Goal: Task Accomplishment & Management: Use online tool/utility

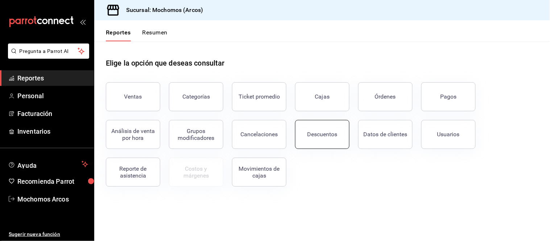
click at [331, 138] on button "Descuentos" at bounding box center [322, 134] width 54 height 29
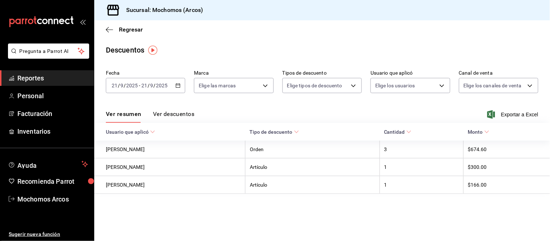
click at [182, 86] on div "[DATE] [DATE] - [DATE] [DATE]" at bounding box center [145, 85] width 79 height 15
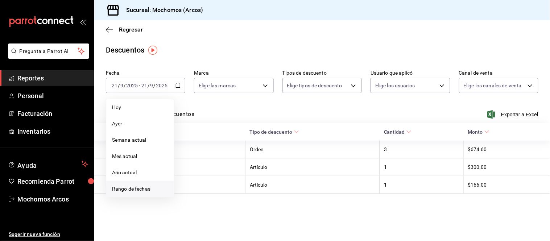
click at [150, 186] on span "Rango de fechas" at bounding box center [140, 189] width 56 height 8
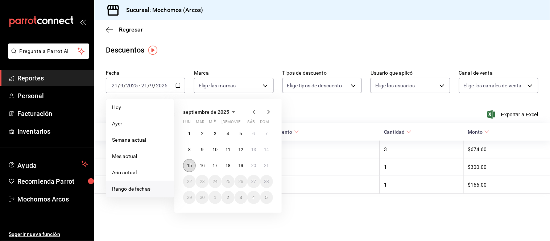
click at [190, 161] on button "15" at bounding box center [189, 165] width 13 height 13
click at [266, 164] on abbr "21" at bounding box center [266, 165] width 5 height 5
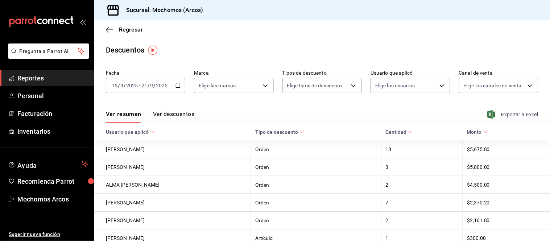
click at [506, 118] on span "Exportar a Excel" at bounding box center [513, 114] width 50 height 9
click at [34, 75] on span "Reportes" at bounding box center [52, 78] width 71 height 10
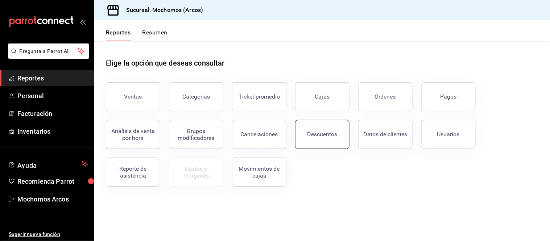
click at [327, 132] on div "Descuentos" at bounding box center [322, 134] width 30 height 7
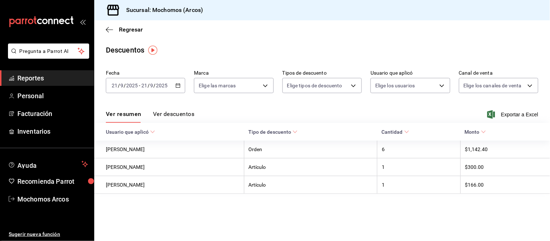
click at [178, 85] on \(Stroke\) "button" at bounding box center [178, 85] width 4 height 0
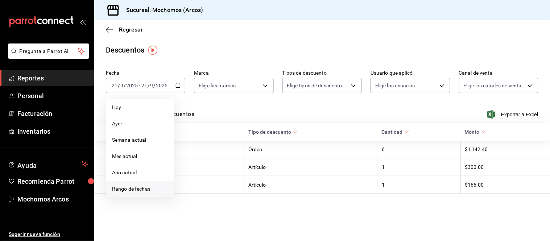
click at [139, 191] on span "Rango de fechas" at bounding box center [140, 189] width 56 height 8
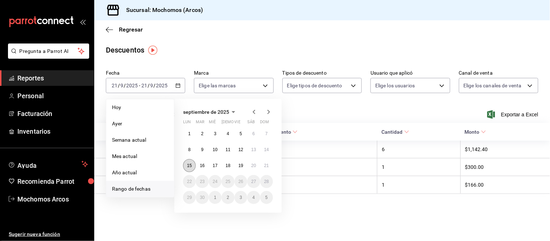
click at [186, 165] on button "15" at bounding box center [189, 165] width 13 height 13
click at [269, 166] on button "21" at bounding box center [266, 165] width 13 height 13
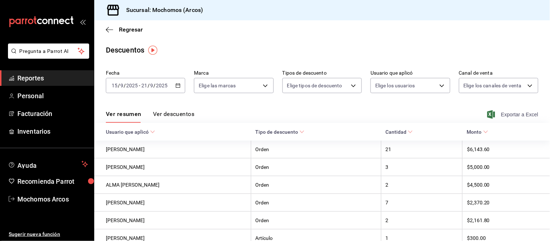
click at [509, 114] on span "Exportar a Excel" at bounding box center [513, 114] width 50 height 9
click at [37, 77] on span "Reportes" at bounding box center [52, 78] width 71 height 10
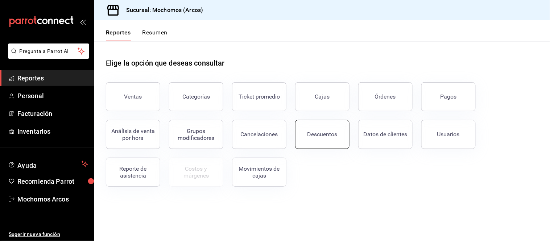
click at [330, 136] on div "Descuentos" at bounding box center [322, 134] width 30 height 7
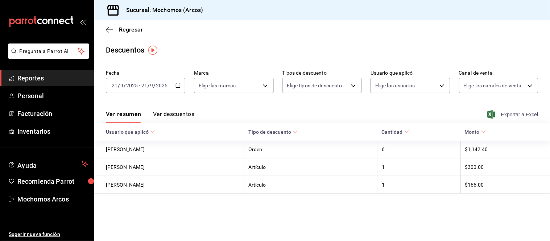
click at [523, 115] on span "Exportar a Excel" at bounding box center [513, 114] width 50 height 9
click at [32, 77] on span "Reportes" at bounding box center [52, 78] width 71 height 10
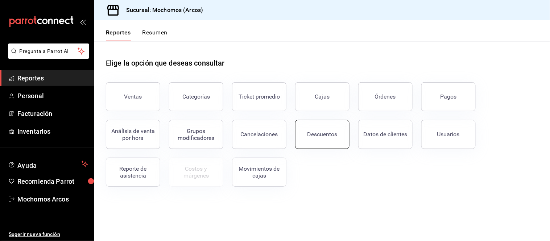
click at [338, 135] on button "Descuentos" at bounding box center [322, 134] width 54 height 29
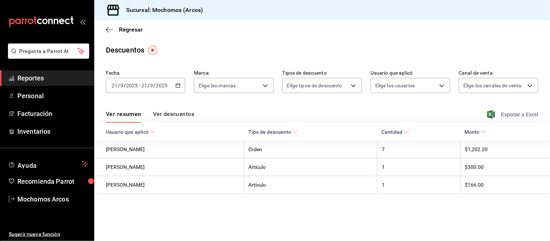
click at [531, 111] on span "Exportar a Excel" at bounding box center [513, 114] width 50 height 9
click at [179, 90] on div "[DATE] [DATE] - [DATE] [DATE]" at bounding box center [145, 85] width 79 height 15
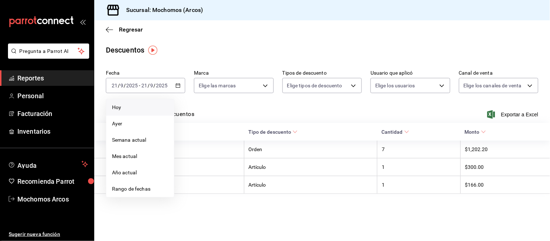
click at [123, 106] on span "Hoy" at bounding box center [140, 108] width 56 height 8
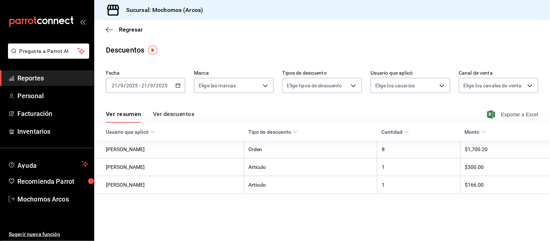
click at [522, 116] on span "Exportar a Excel" at bounding box center [513, 114] width 50 height 9
